Goal: Transaction & Acquisition: Purchase product/service

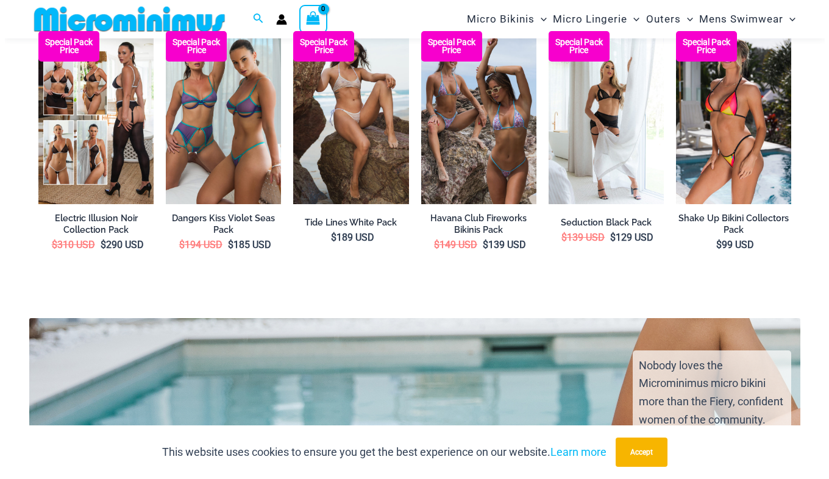
scroll to position [2040, 0]
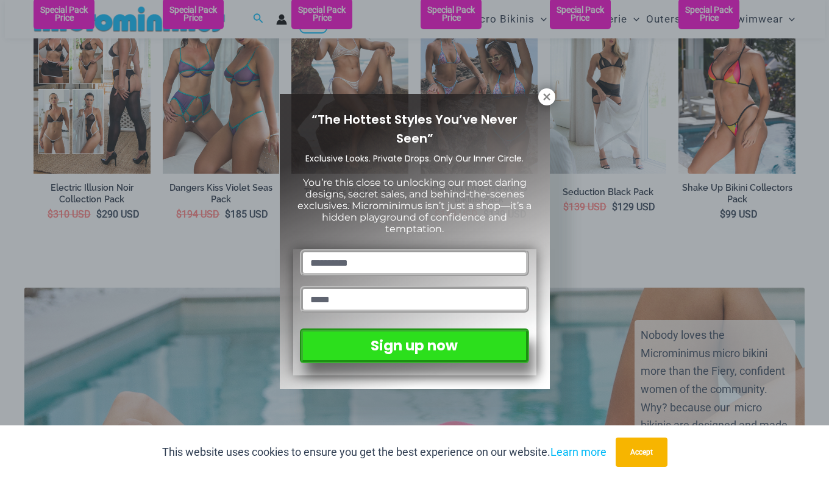
drag, startPoint x: 0, startPoint y: 0, endPoint x: 830, endPoint y: 188, distance: 850.9
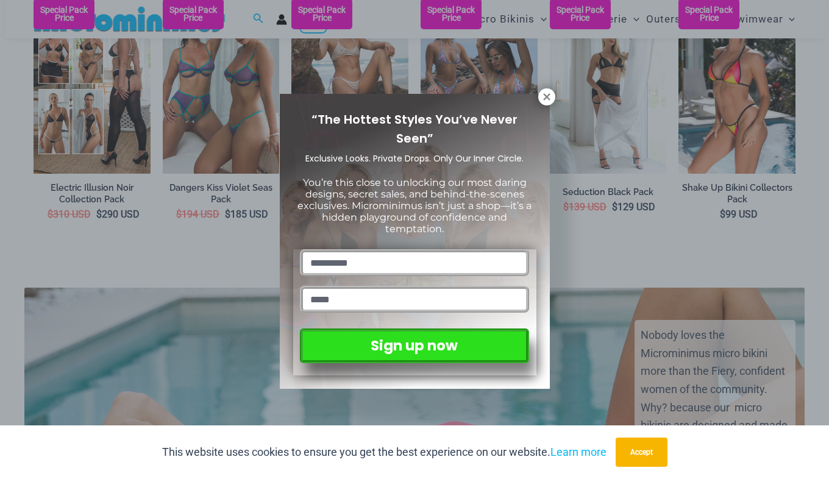
click at [546, 96] on icon at bounding box center [546, 96] width 7 height 7
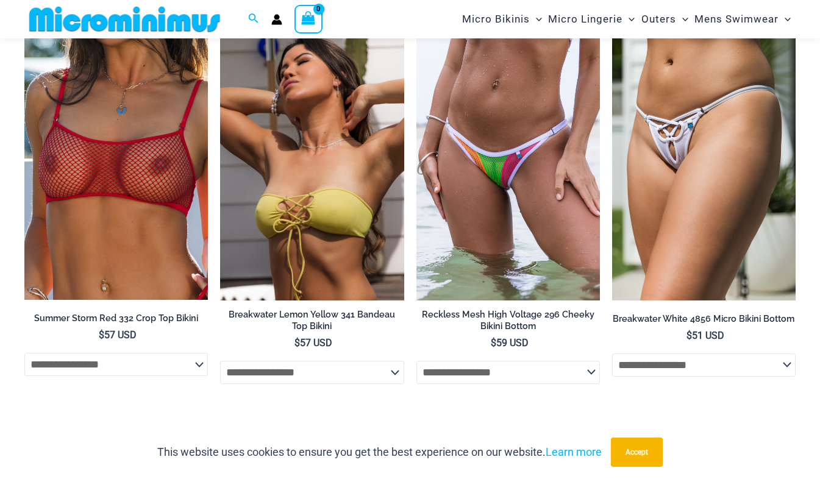
scroll to position [3653, 0]
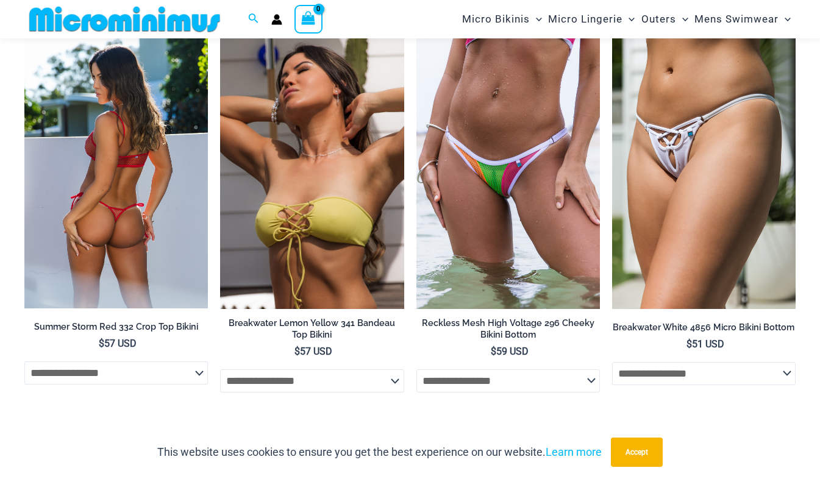
click at [140, 213] on img at bounding box center [115, 171] width 183 height 275
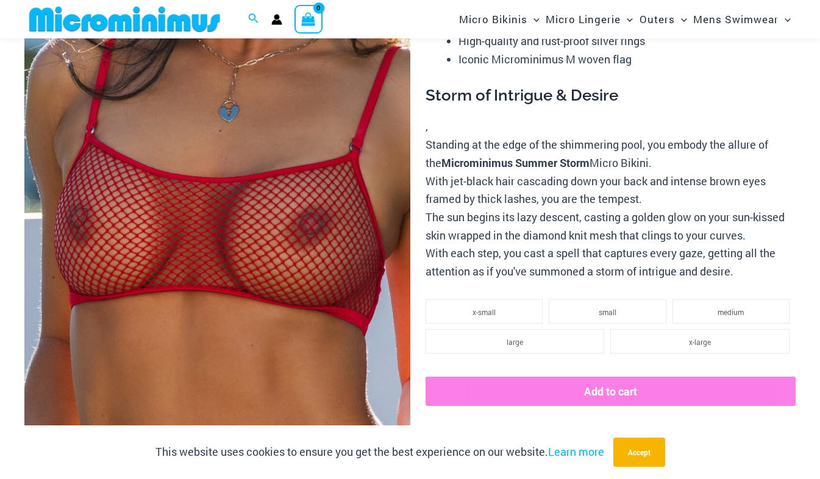
scroll to position [105, 0]
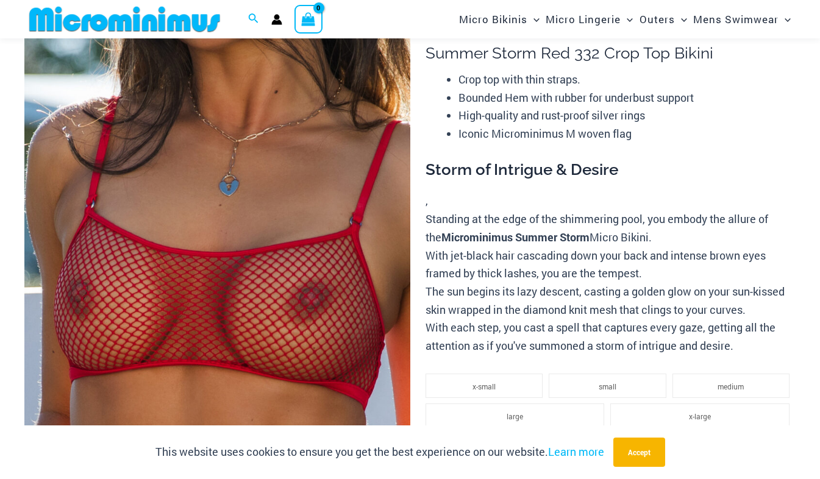
click at [262, 226] on img at bounding box center [217, 295] width 386 height 578
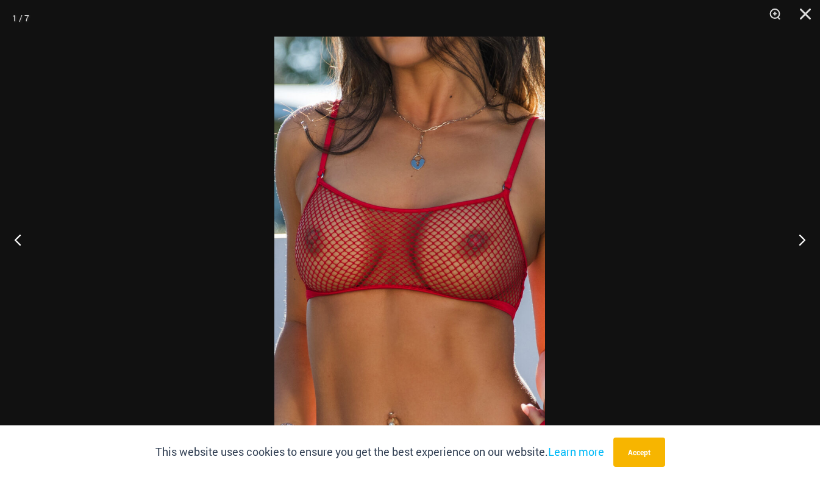
click at [489, 198] on img at bounding box center [409, 240] width 271 height 406
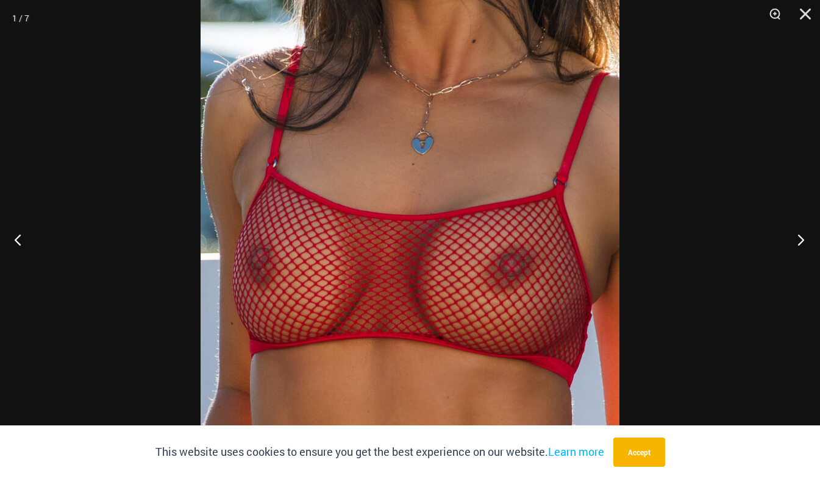
click at [803, 238] on button "Next" at bounding box center [797, 239] width 46 height 61
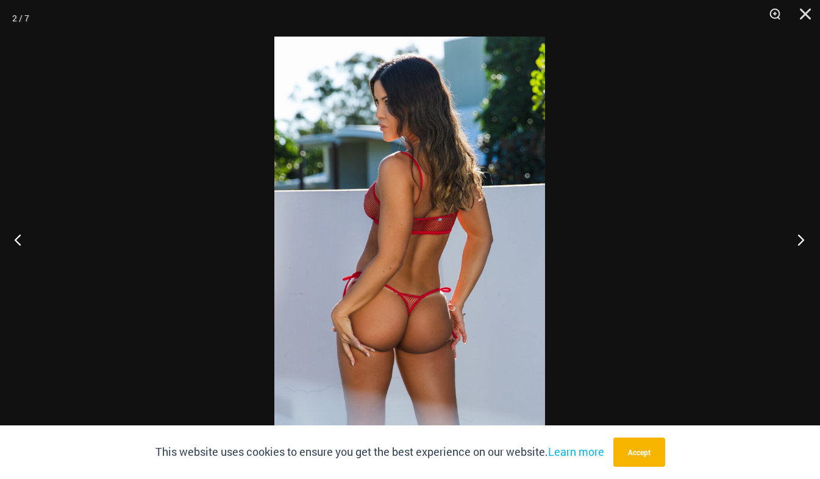
click at [803, 238] on button "Next" at bounding box center [797, 239] width 46 height 61
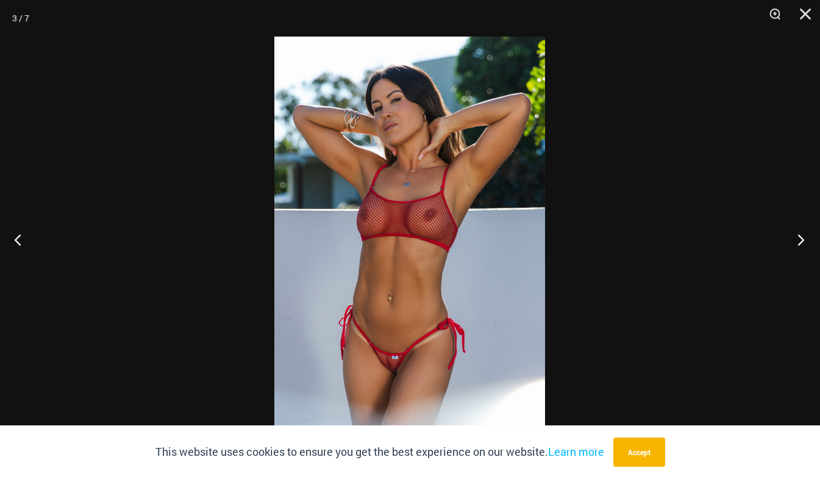
click at [803, 238] on button "Next" at bounding box center [797, 239] width 46 height 61
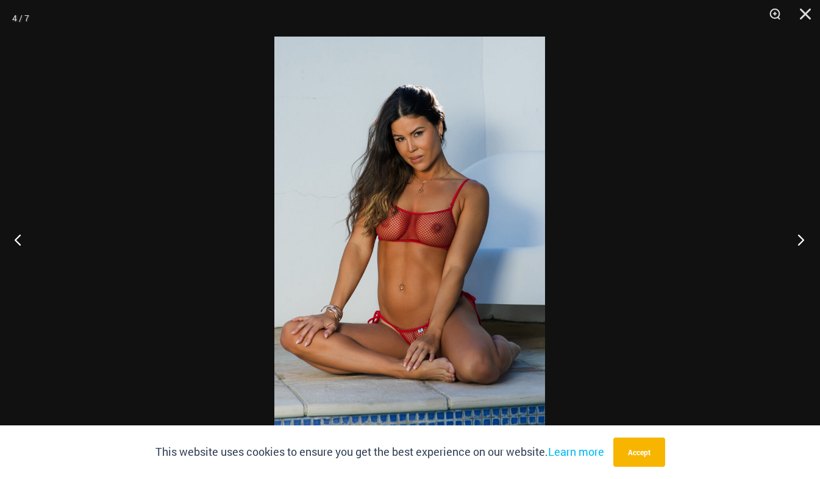
click at [803, 238] on button "Next" at bounding box center [797, 239] width 46 height 61
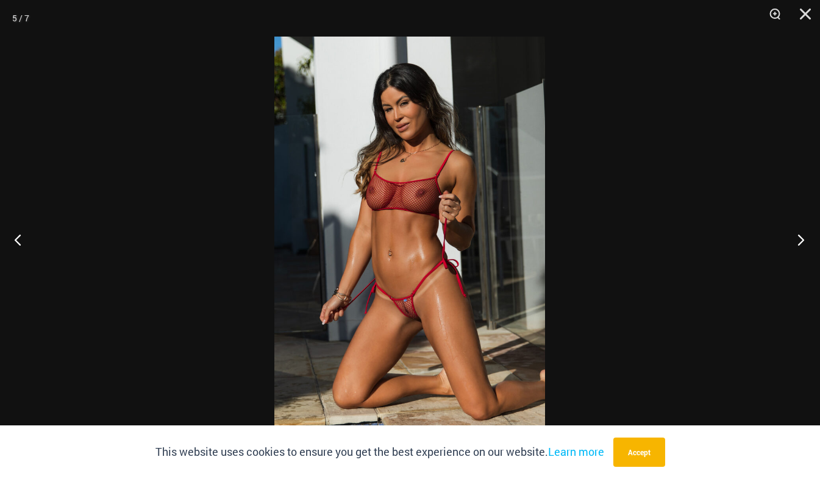
click at [803, 238] on button "Next" at bounding box center [797, 239] width 46 height 61
